Goal: Task Accomplishment & Management: Manage account settings

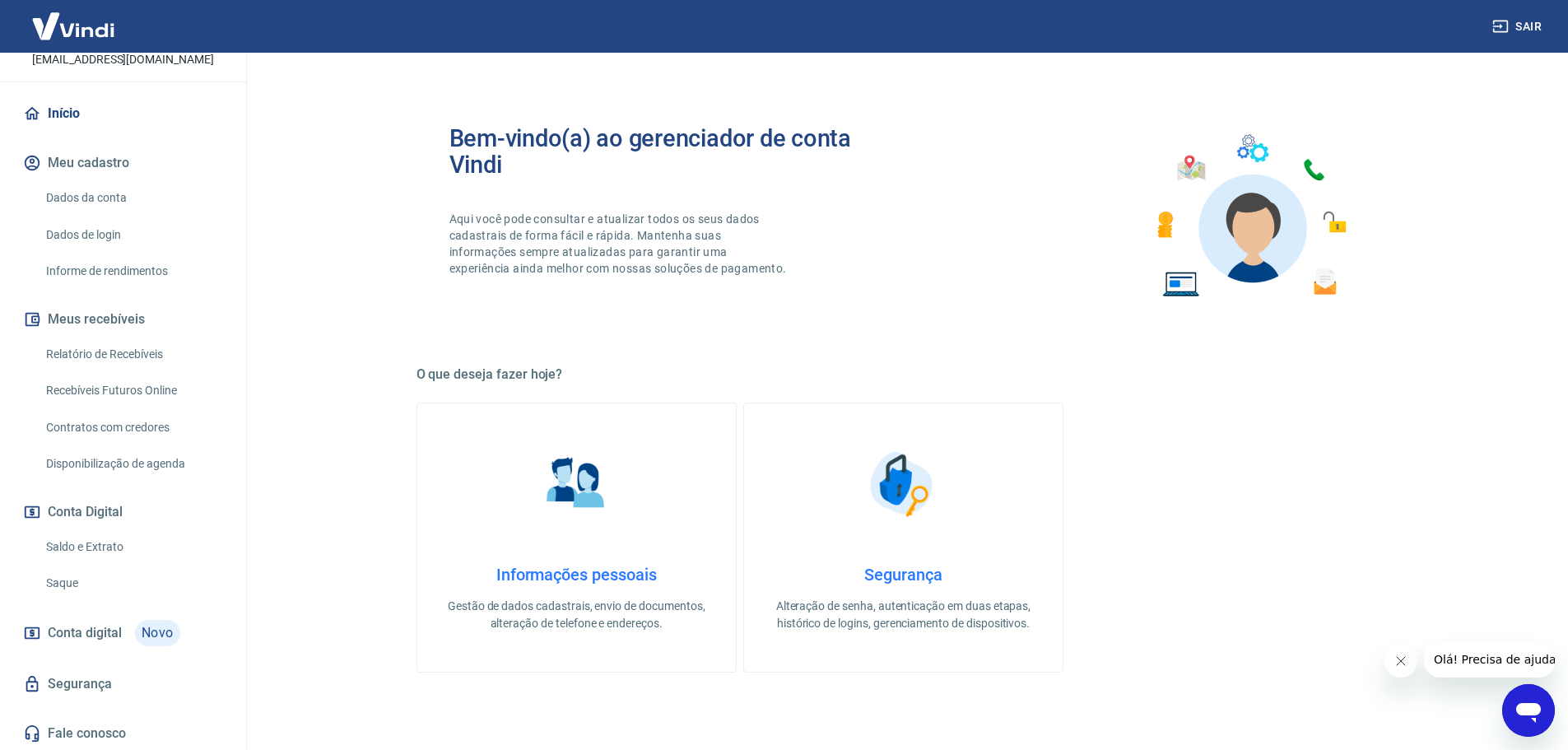
scroll to position [130, 0]
click at [125, 535] on link "Saldo e Extrato" at bounding box center [133, 545] width 187 height 34
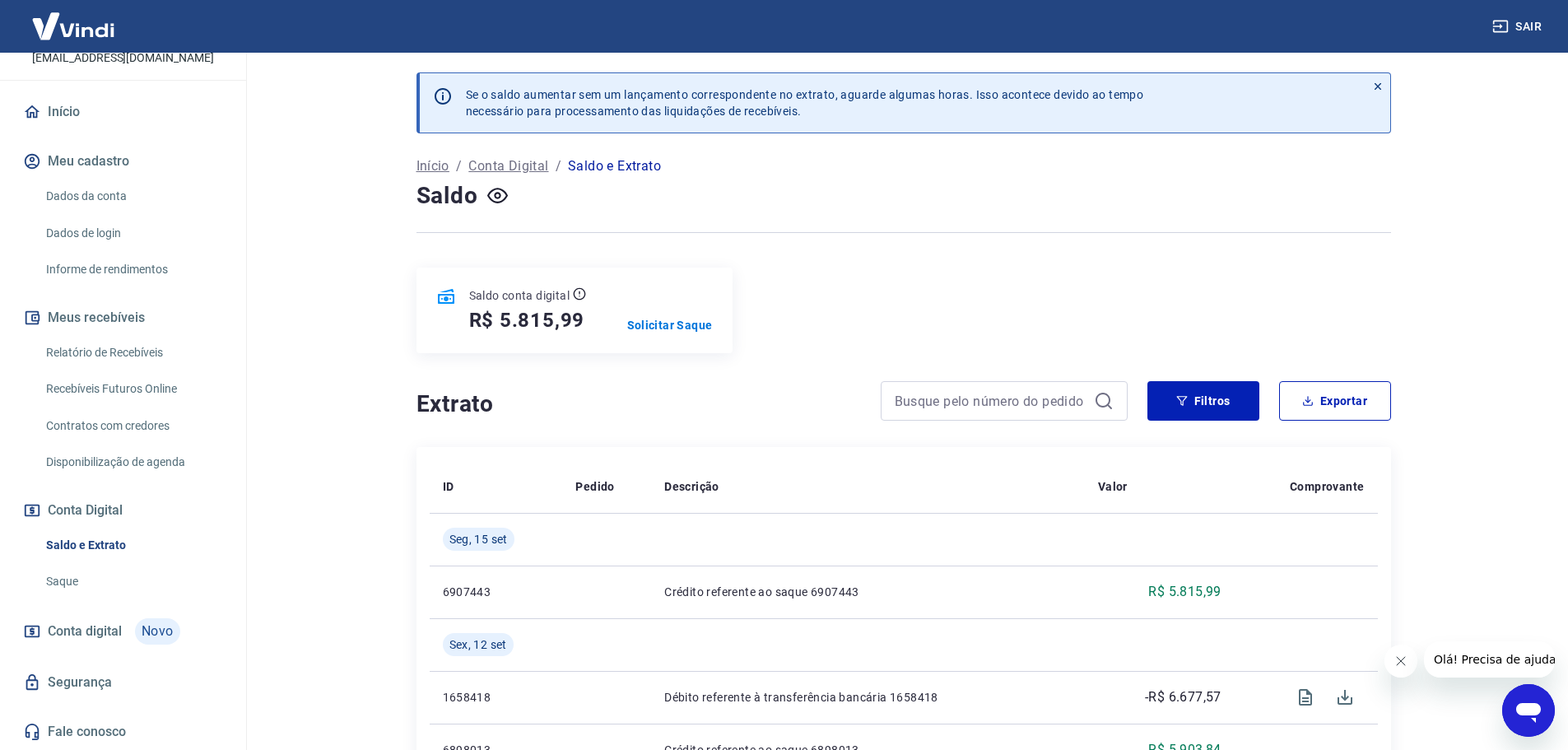
click at [673, 310] on div "Saldo conta digital R$ 5.815,99 Solicitar Saque" at bounding box center [575, 310] width 316 height 86
click at [672, 315] on div "Saldo conta digital R$ 5.815,99 Solicitar Saque" at bounding box center [575, 310] width 316 height 86
click at [670, 320] on p "Solicitar Saque" at bounding box center [670, 324] width 86 height 16
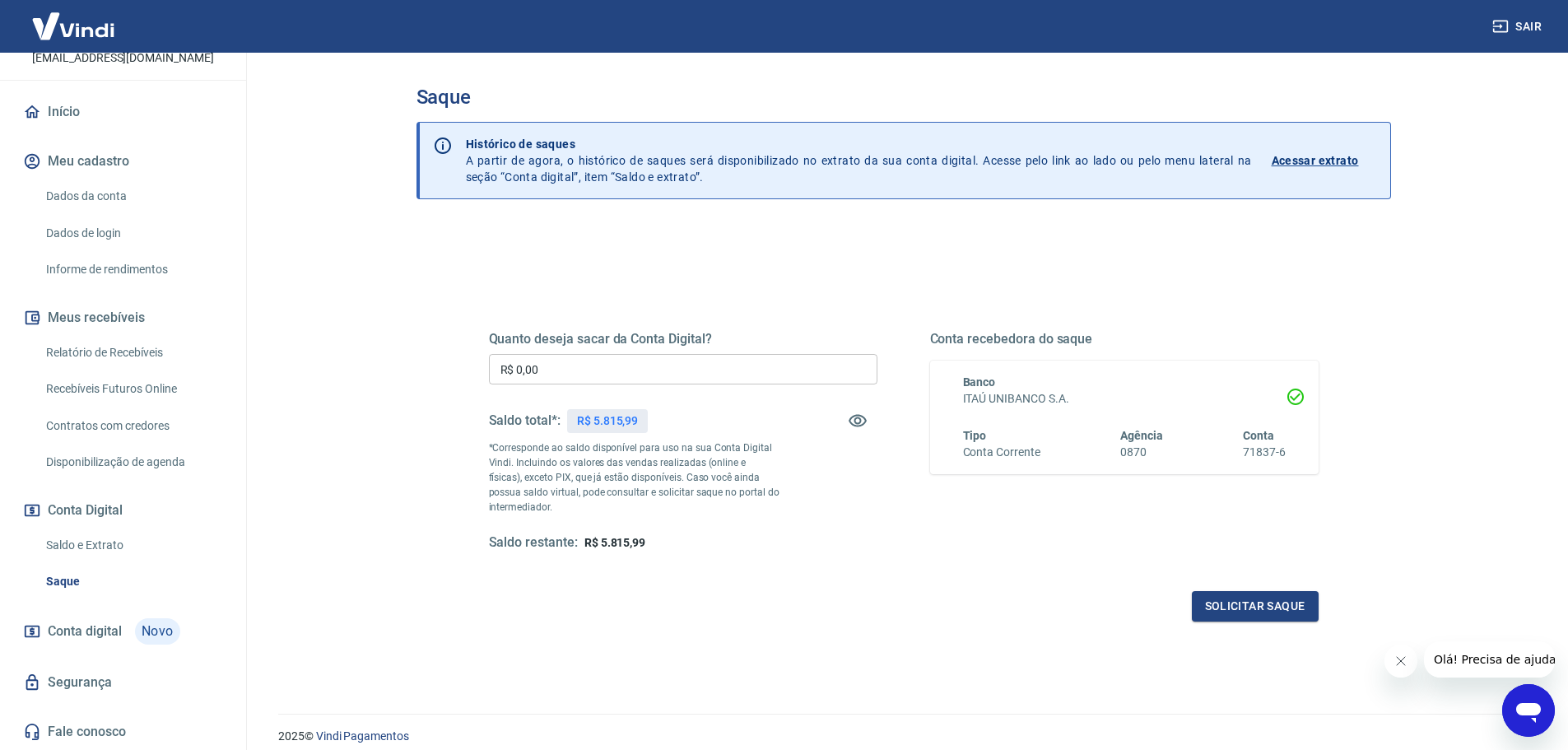
click at [752, 376] on input "R$ 0,00" at bounding box center [683, 369] width 389 height 31
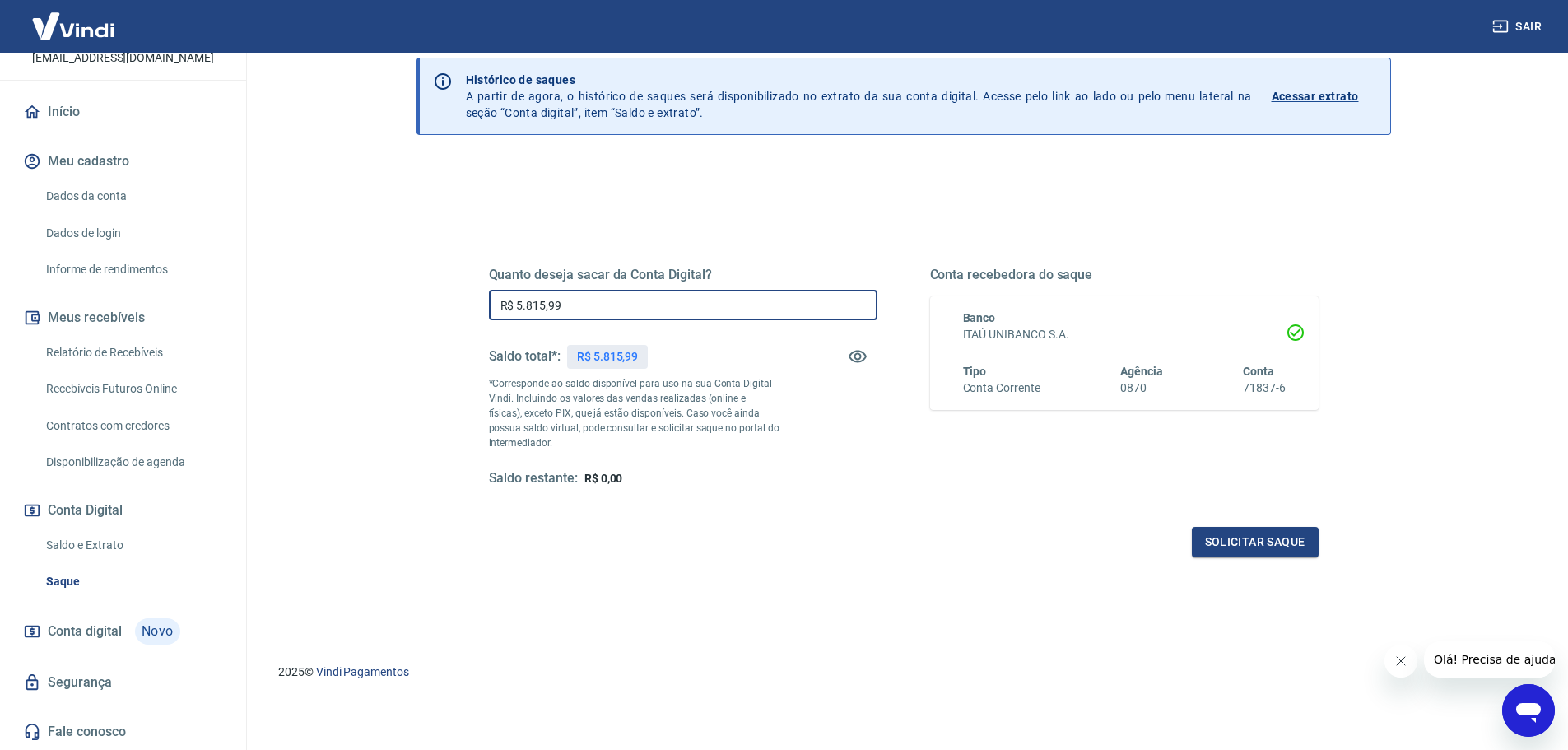
type input "R$ 5.815,99"
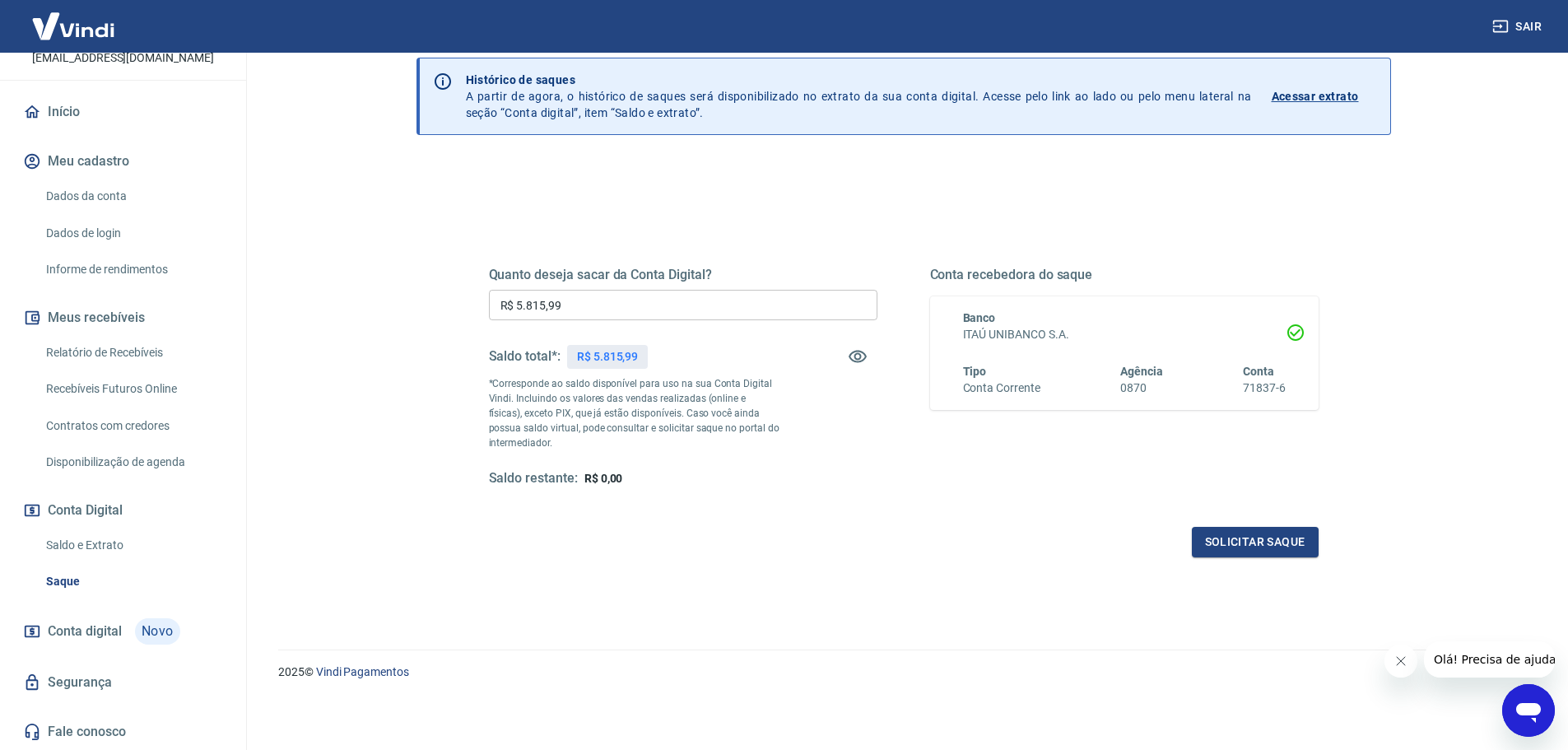
click at [953, 488] on div "Quanto deseja sacar da Conta Digital? R$ 5.815,99 ​ Saldo total*: R$ 5.815,99 *…" at bounding box center [903, 392] width 829 height 330
click at [1256, 545] on button "Solicitar saque" at bounding box center [1255, 543] width 126 height 31
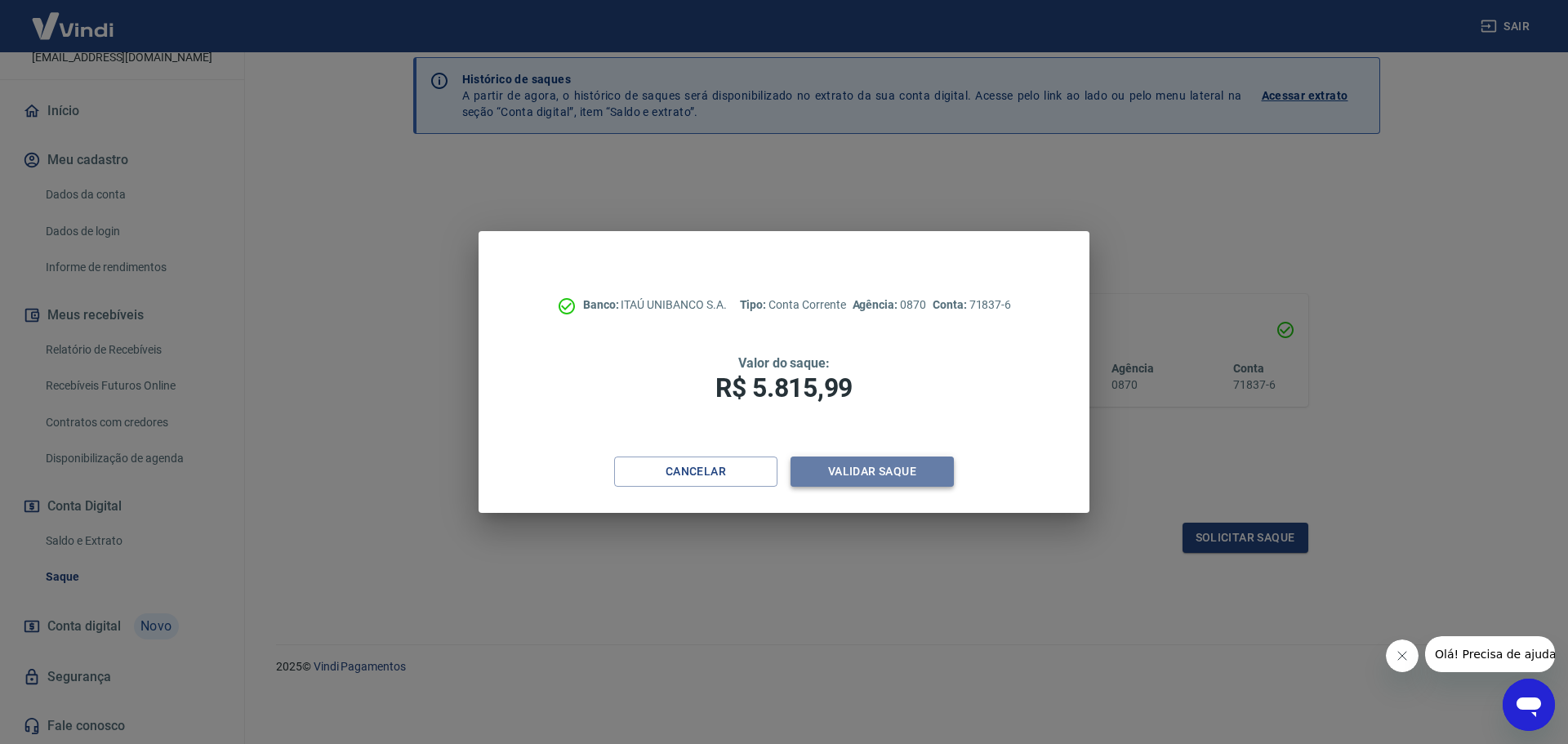
click at [893, 482] on button "Validar saque" at bounding box center [872, 472] width 163 height 30
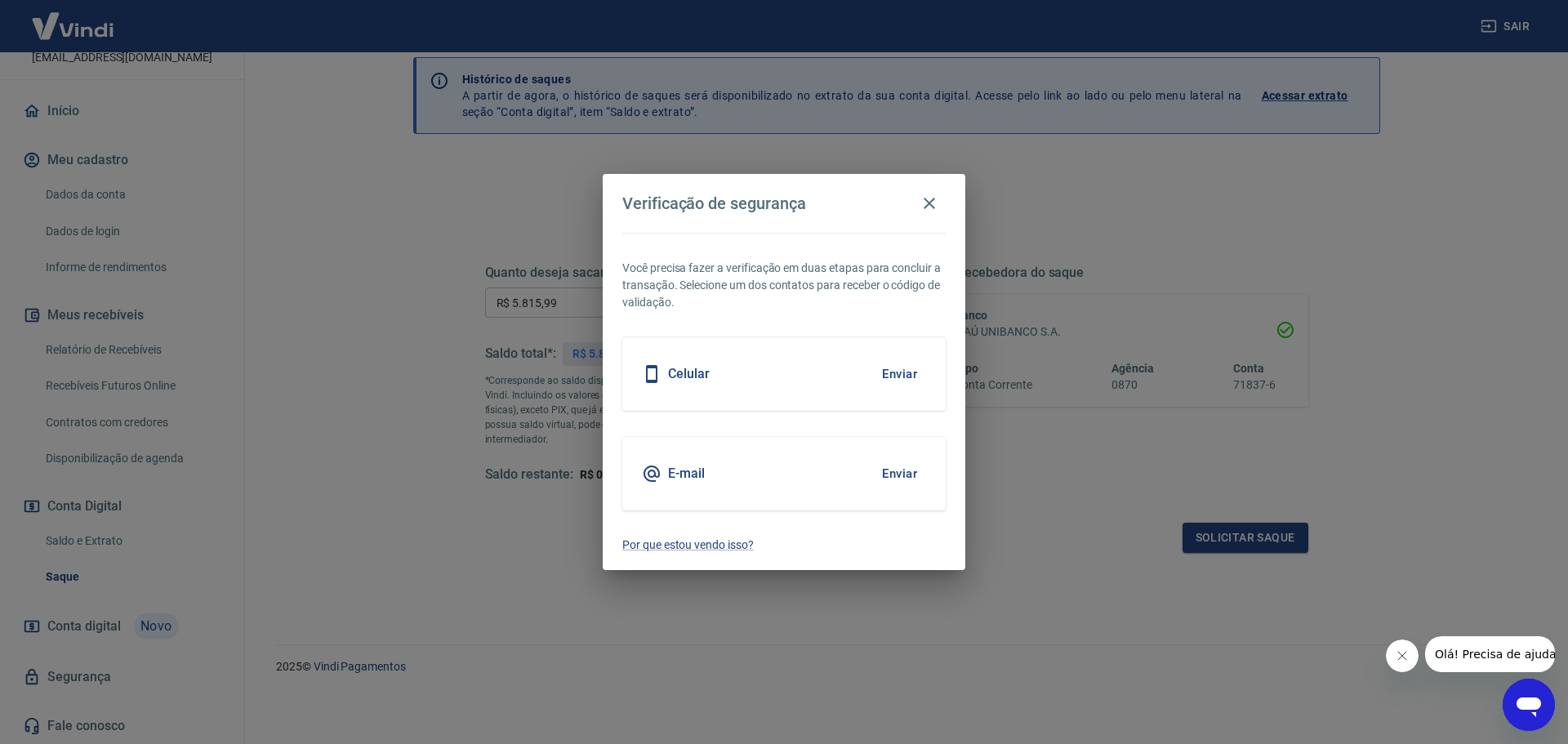
click at [835, 370] on div "Celular Enviar" at bounding box center [784, 373] width 323 height 73
click at [914, 372] on button "Enviar" at bounding box center [899, 374] width 53 height 35
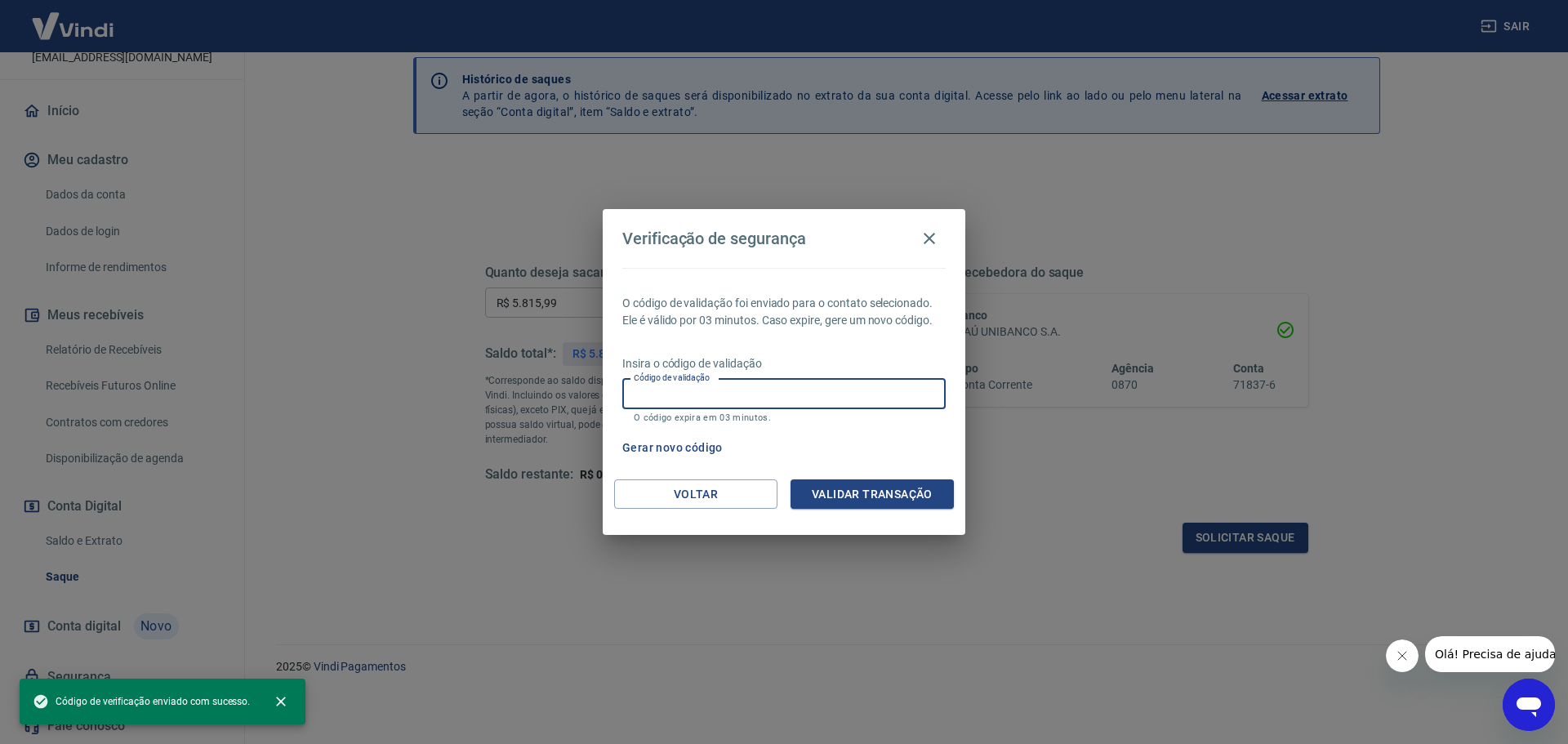
click at [892, 403] on input "Código de validação" at bounding box center [784, 394] width 323 height 30
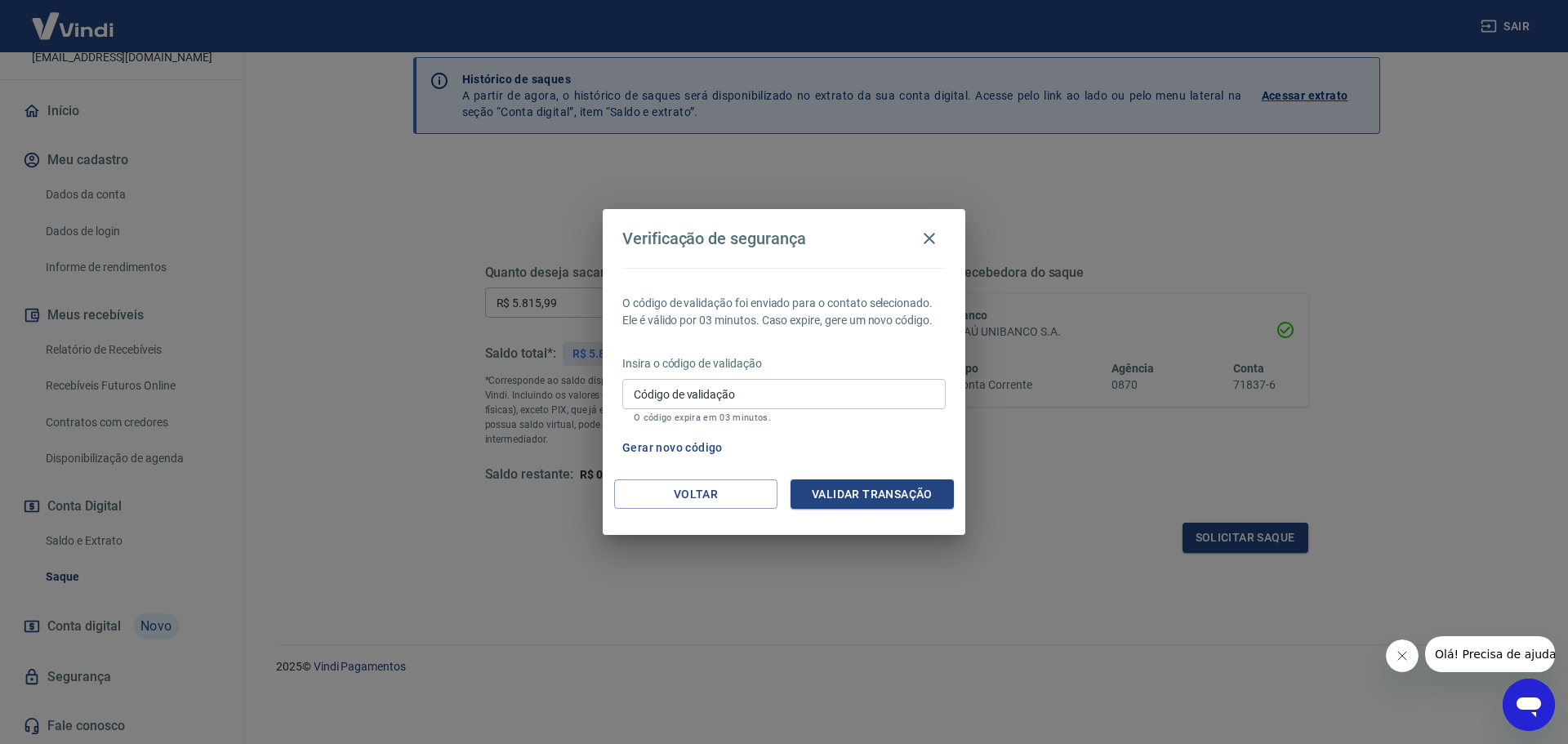
click at [823, 423] on p "O código expira em 03 minutos." at bounding box center [783, 418] width 301 height 11
click at [835, 392] on input "Código de validação" at bounding box center [784, 394] width 323 height 30
click at [865, 443] on div "Gerar novo código" at bounding box center [781, 448] width 330 height 30
click at [675, 446] on button "Gerar novo código" at bounding box center [672, 448] width 114 height 30
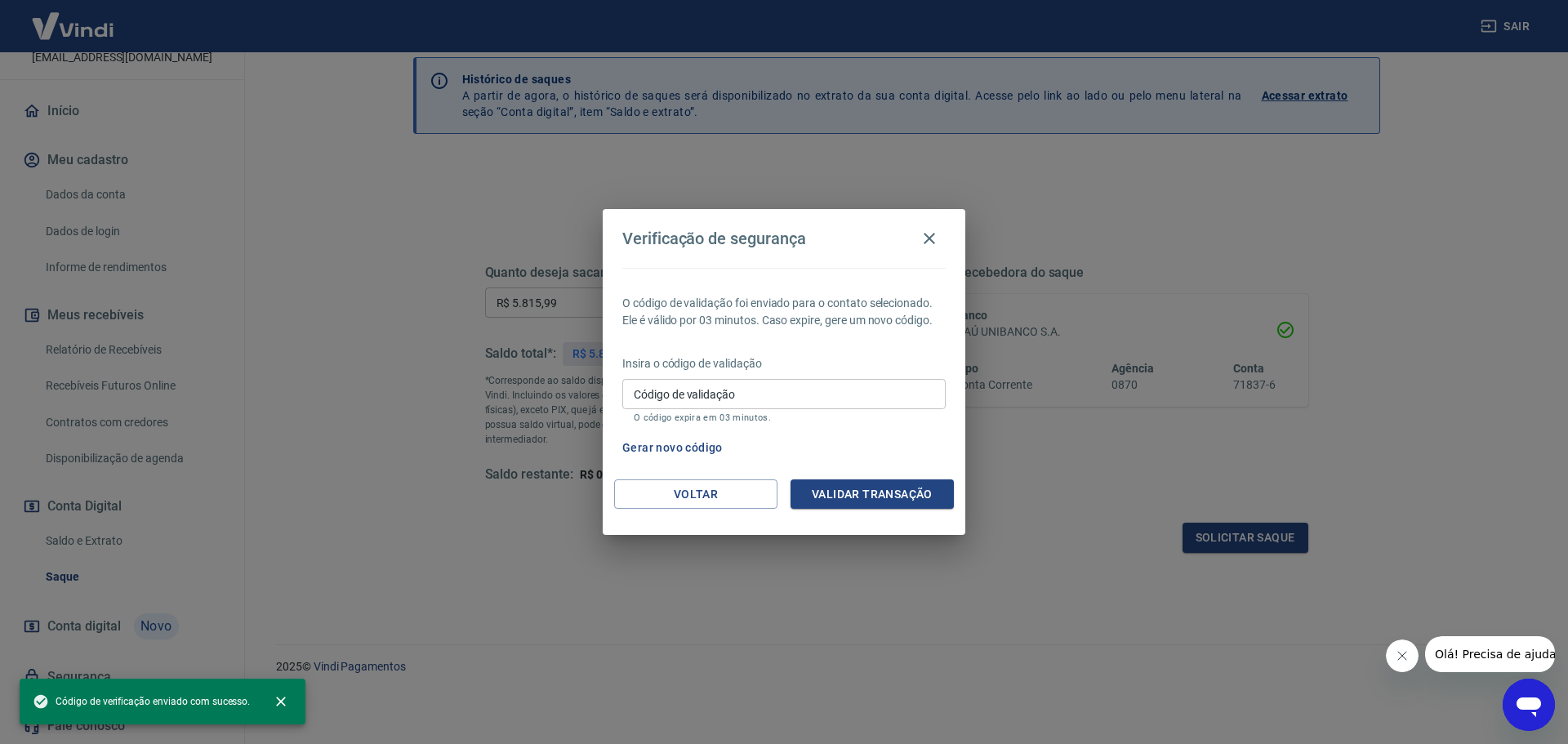
click at [775, 437] on div "Gerar novo código" at bounding box center [781, 448] width 330 height 30
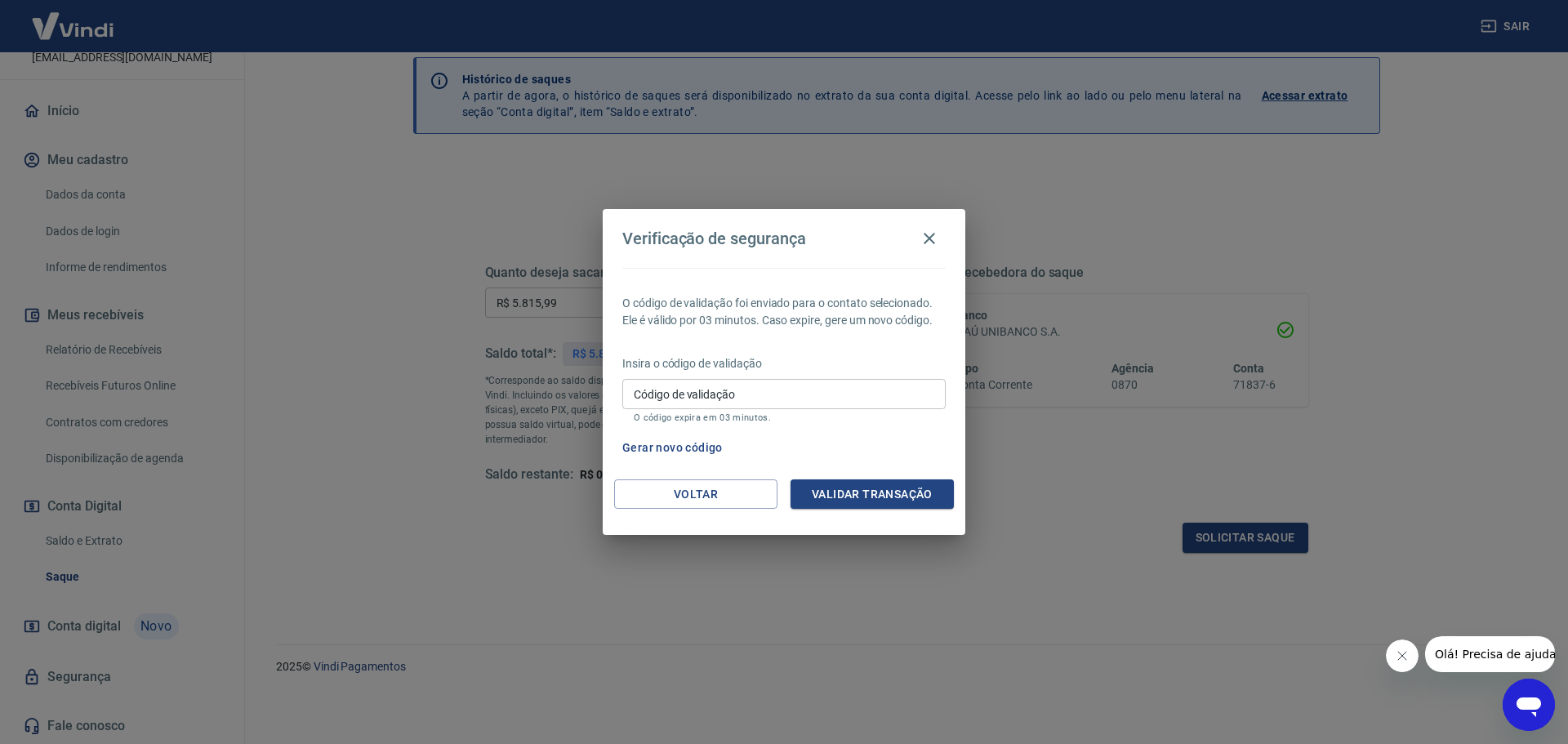
click at [785, 394] on input "Código de validação" at bounding box center [784, 394] width 323 height 30
click at [928, 233] on icon "button" at bounding box center [929, 238] width 19 height 19
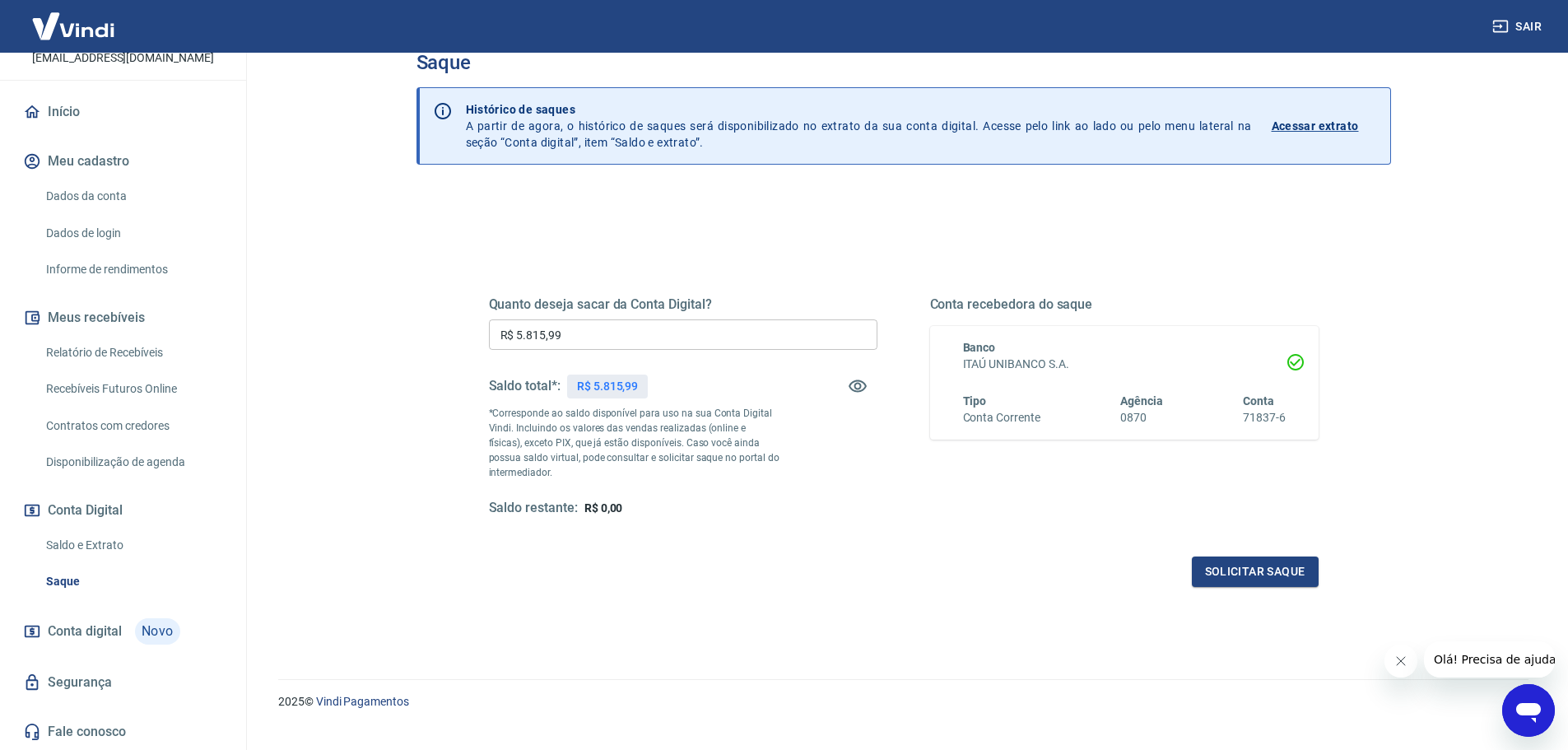
scroll to position [0, 0]
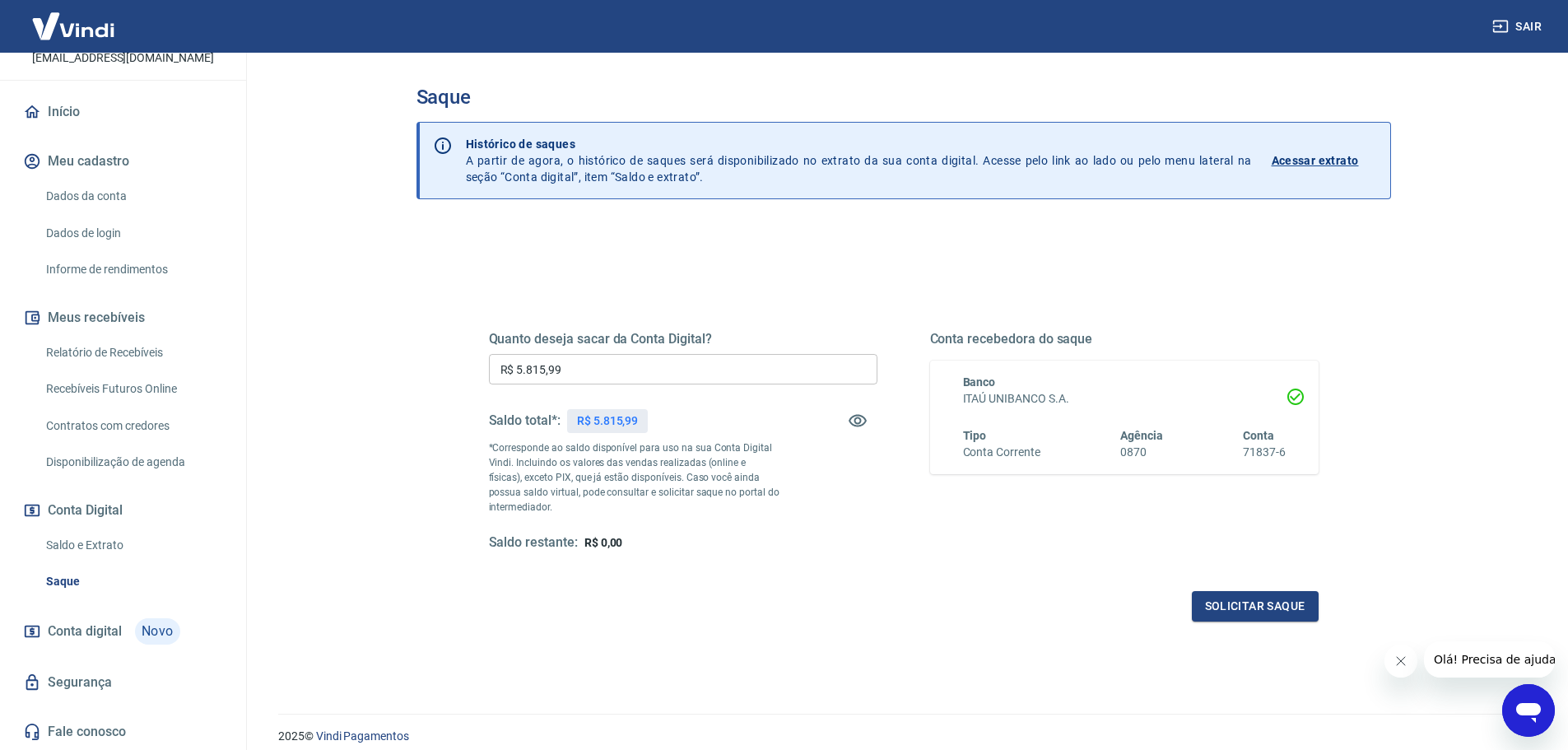
click at [780, 428] on div "Saldo total*: R$ 5.815,99" at bounding box center [683, 420] width 389 height 40
click at [1211, 595] on button "Solicitar saque" at bounding box center [1255, 606] width 126 height 31
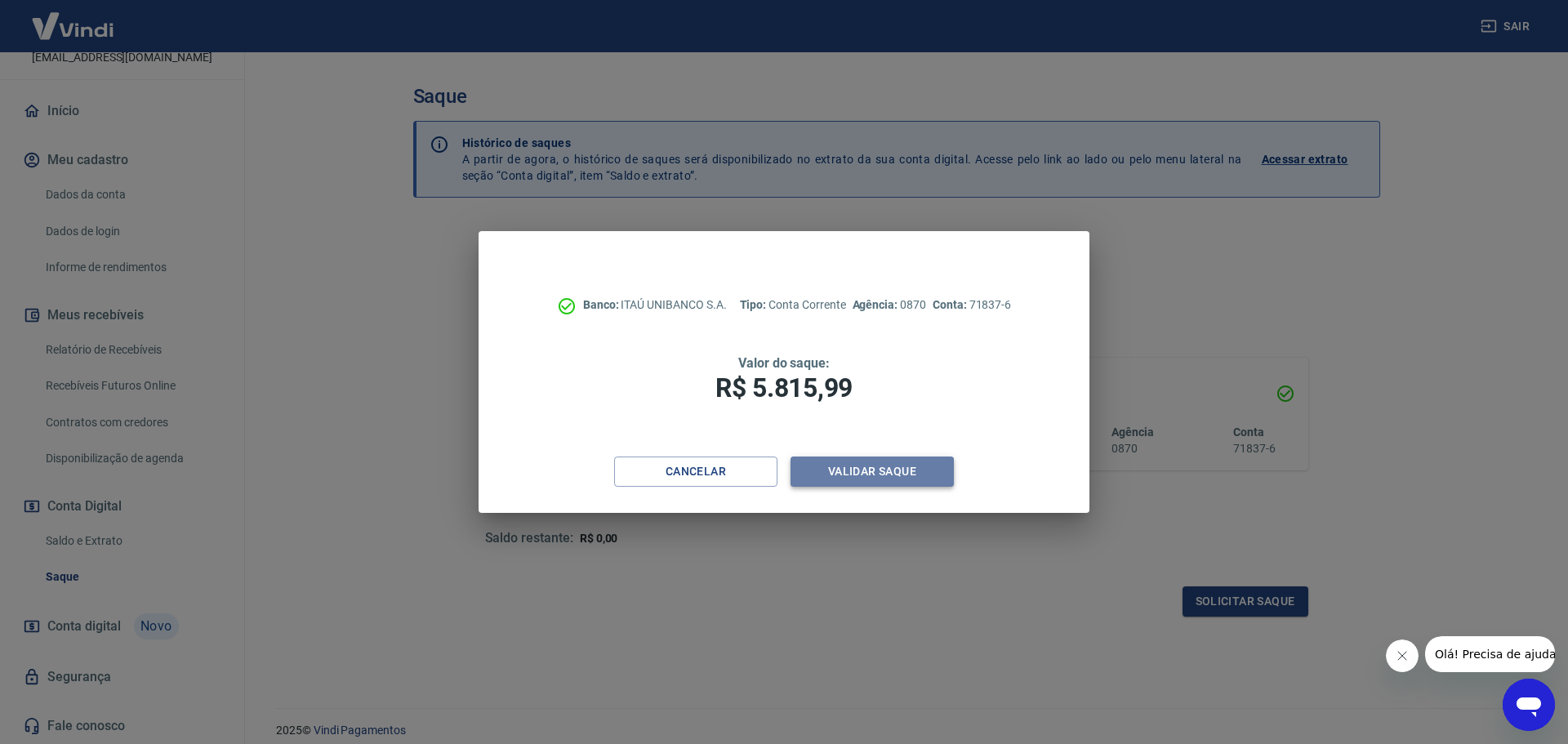
click at [881, 468] on button "Validar saque" at bounding box center [872, 472] width 163 height 30
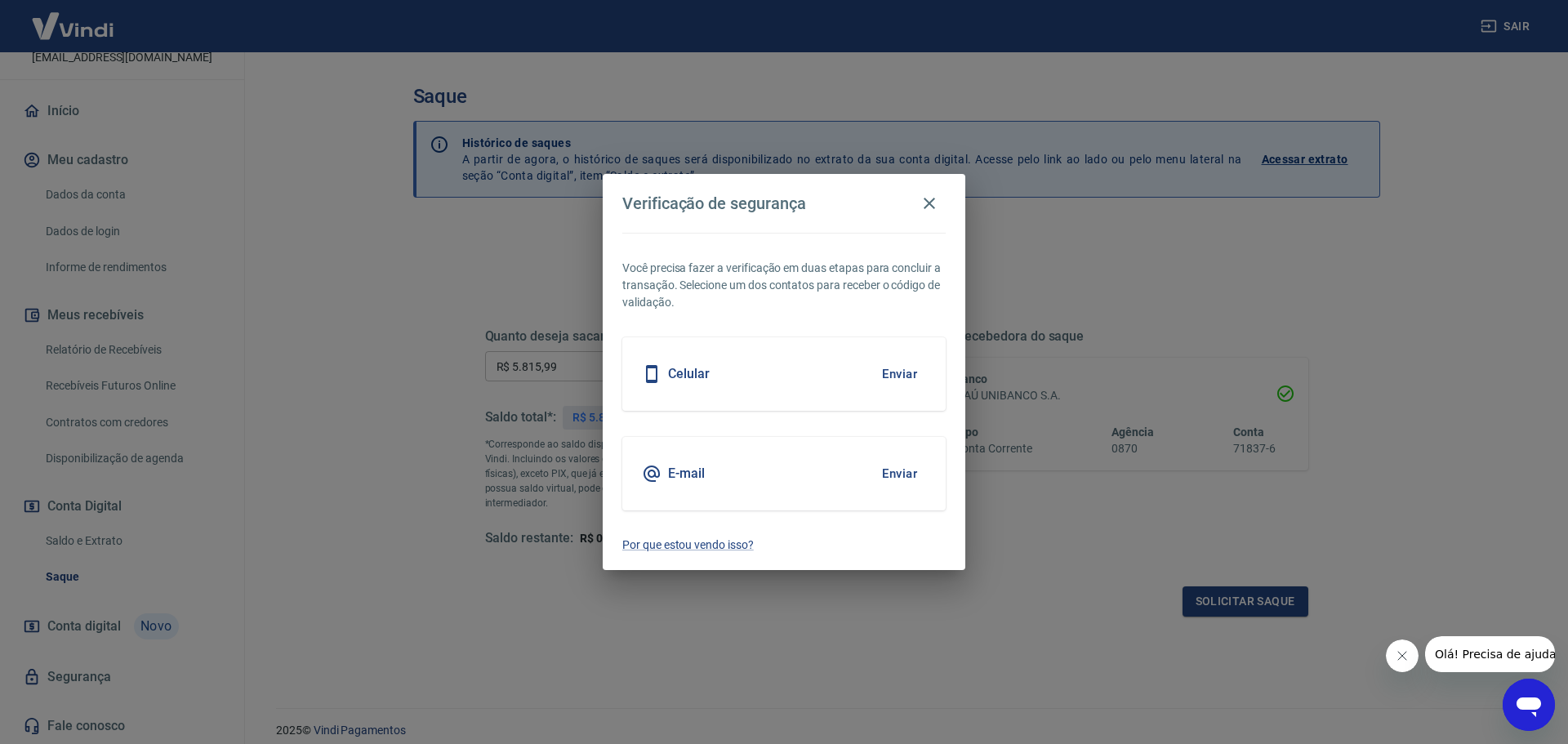
click at [900, 479] on button "Enviar" at bounding box center [899, 474] width 53 height 35
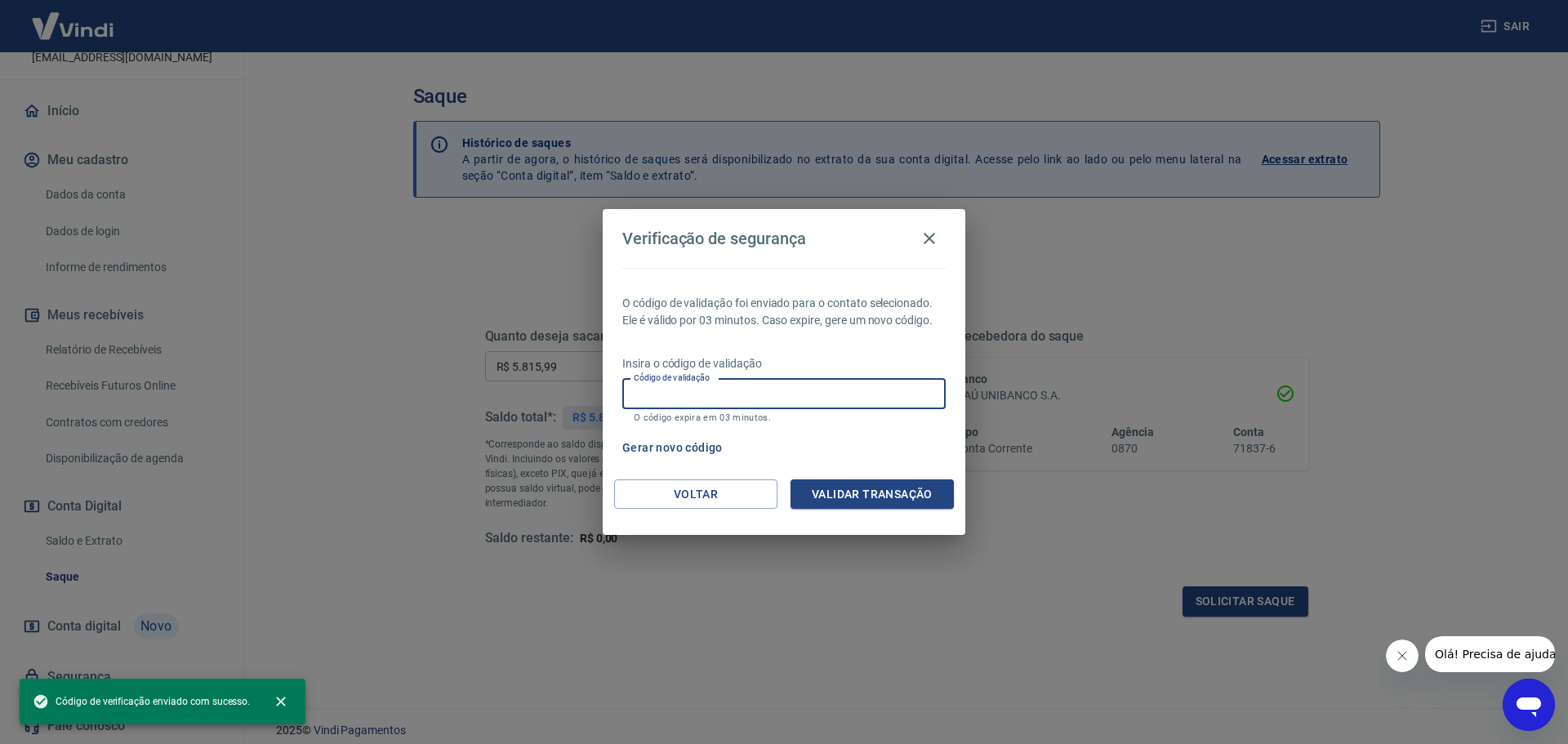
click at [744, 396] on input "Código de validação" at bounding box center [784, 394] width 323 height 30
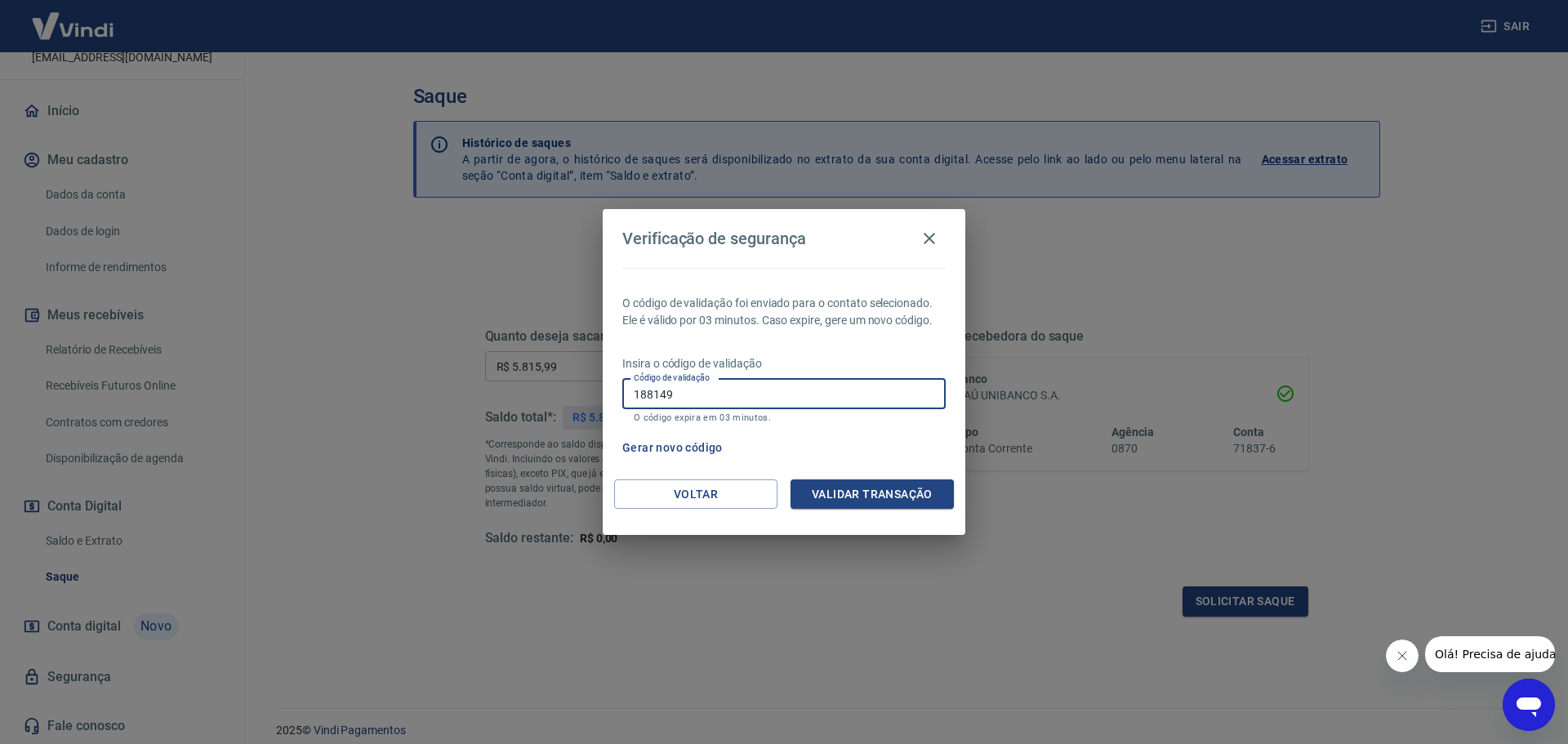
type input "188149"
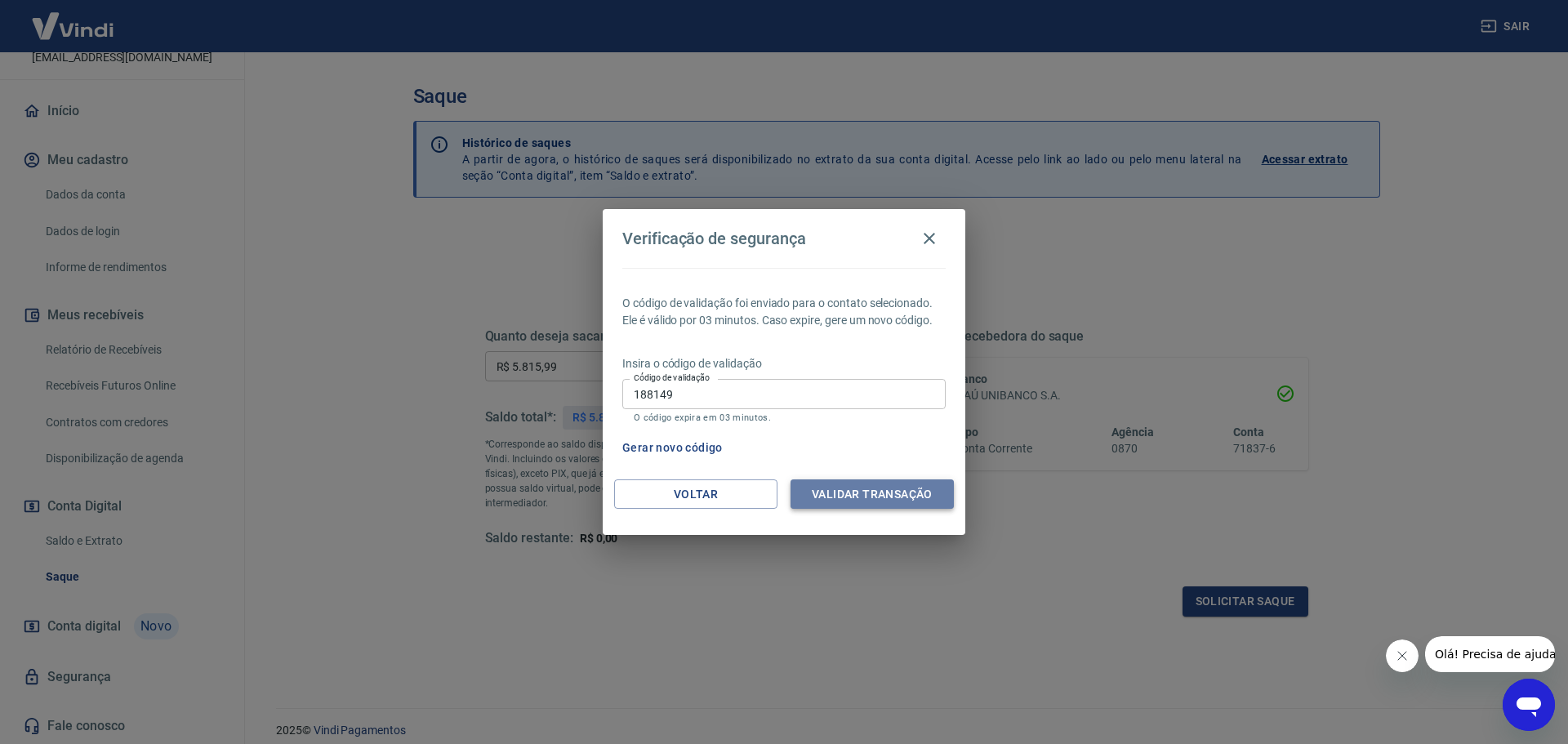
click at [848, 495] on button "Validar transação" at bounding box center [872, 495] width 163 height 30
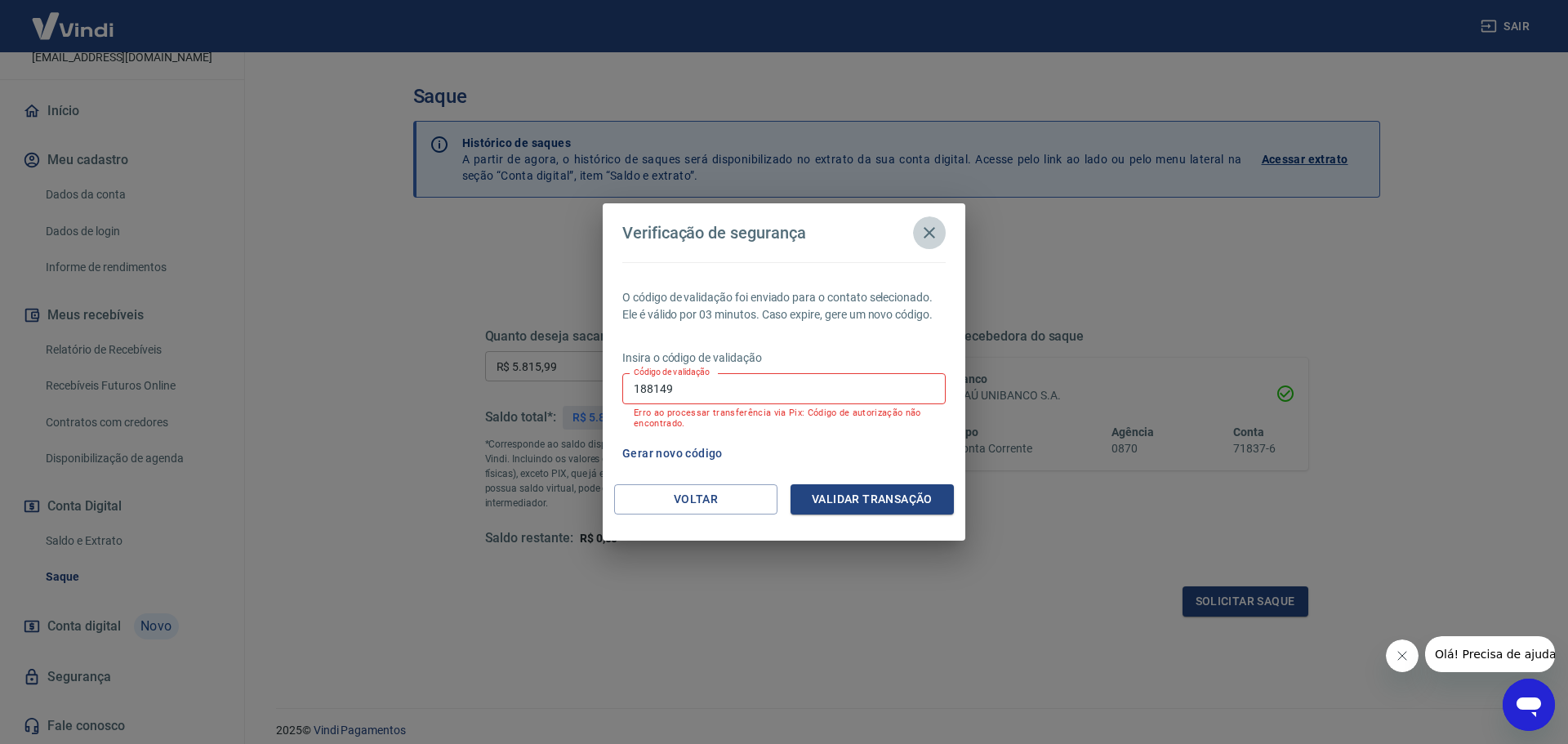
drag, startPoint x: 738, startPoint y: 428, endPoint x: 733, endPoint y: 413, distance: 15.8
click at [738, 427] on p "Erro ao processar transferência via Pix: Código de autorização não encontrado." at bounding box center [783, 418] width 301 height 21
click at [721, 376] on input "188149" at bounding box center [784, 388] width 323 height 30
click at [733, 393] on input "188149" at bounding box center [784, 388] width 323 height 30
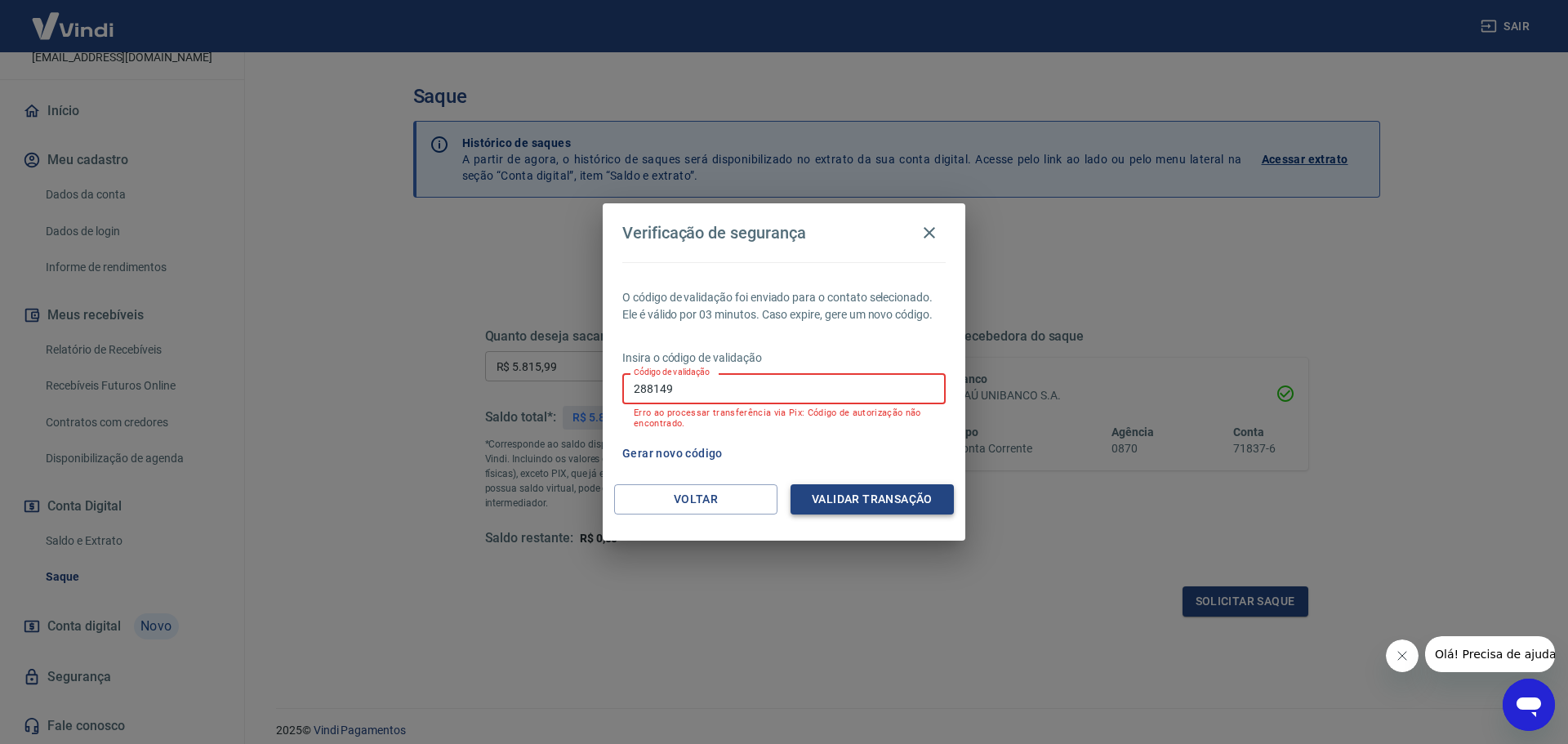
type input "288149"
click at [849, 511] on button "Validar transação" at bounding box center [872, 500] width 163 height 30
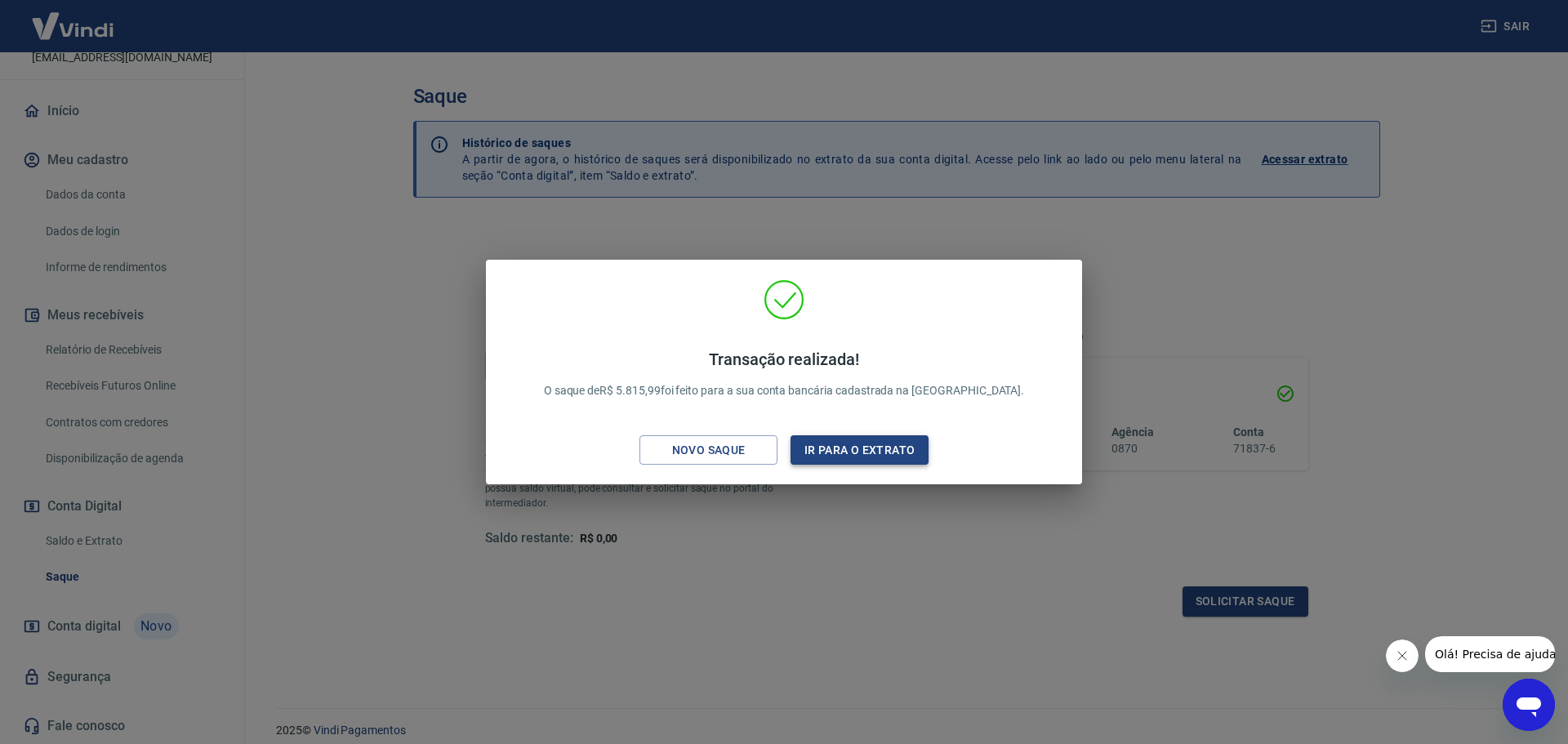
click at [851, 444] on button "Ir para o extrato" at bounding box center [860, 451] width 138 height 30
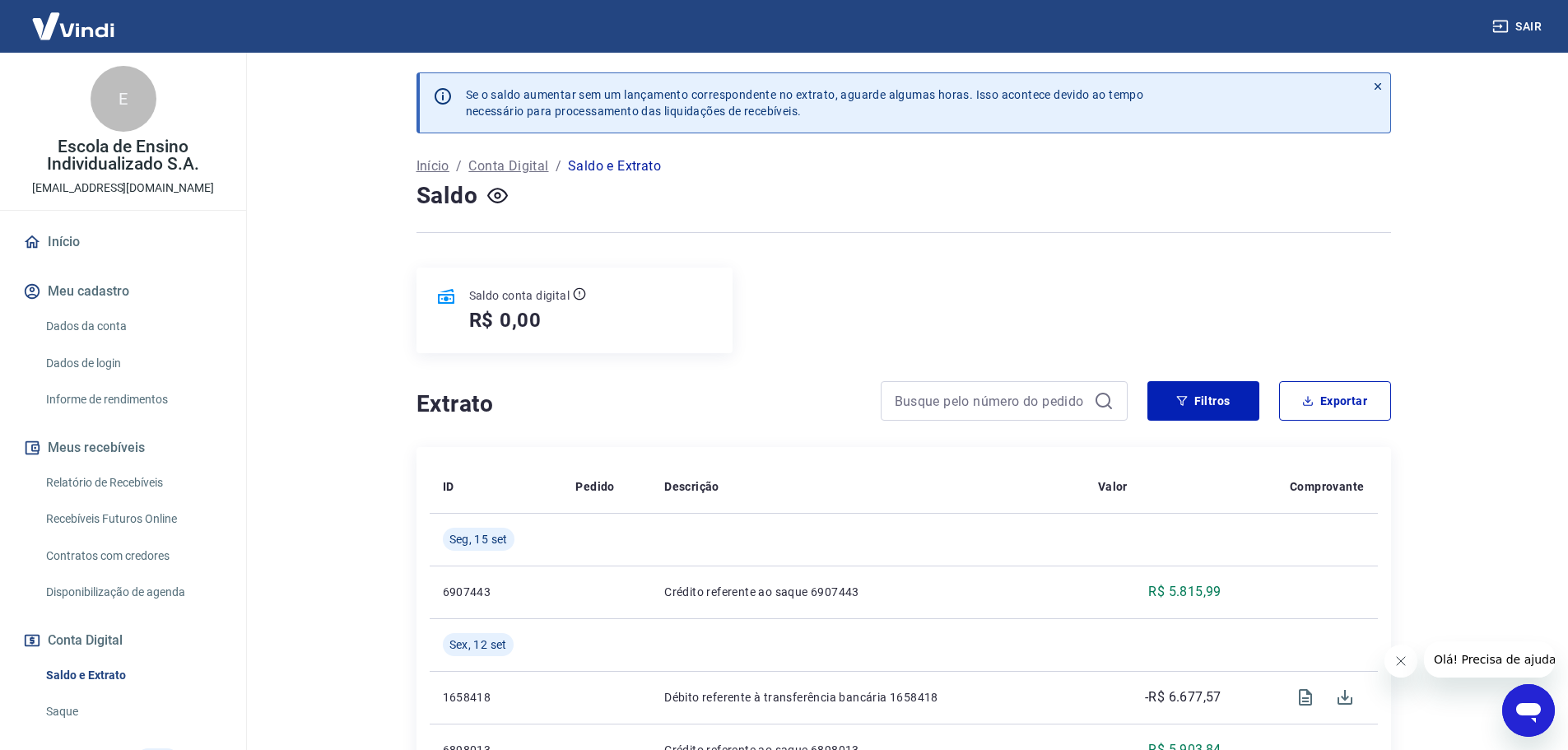
click at [81, 221] on div "E Escola de Ensino Individualizado S.A. [EMAIL_ADDRESS][DOMAIN_NAME] Início Meu…" at bounding box center [123, 466] width 246 height 827
click at [73, 234] on link "Início" at bounding box center [122, 242] width 206 height 37
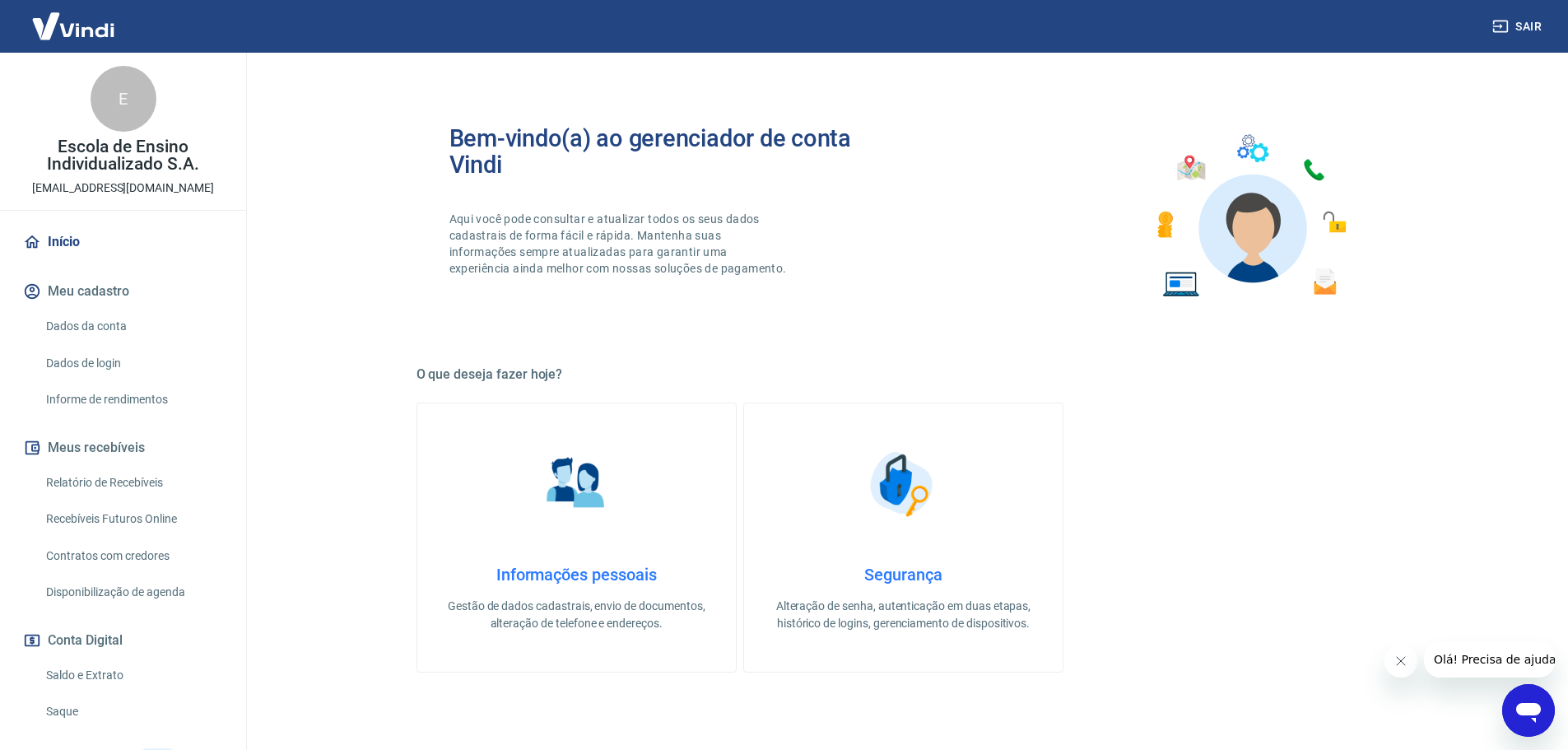
drag, startPoint x: 927, startPoint y: 5, endPoint x: 797, endPoint y: 82, distance: 151.1
click at [761, 88] on div "Bem-vindo(a) ao gerenciador de conta Vindi Aqui você pode consultar e atualizar…" at bounding box center [904, 640] width 975 height 1108
